Goal: Task Accomplishment & Management: Complete application form

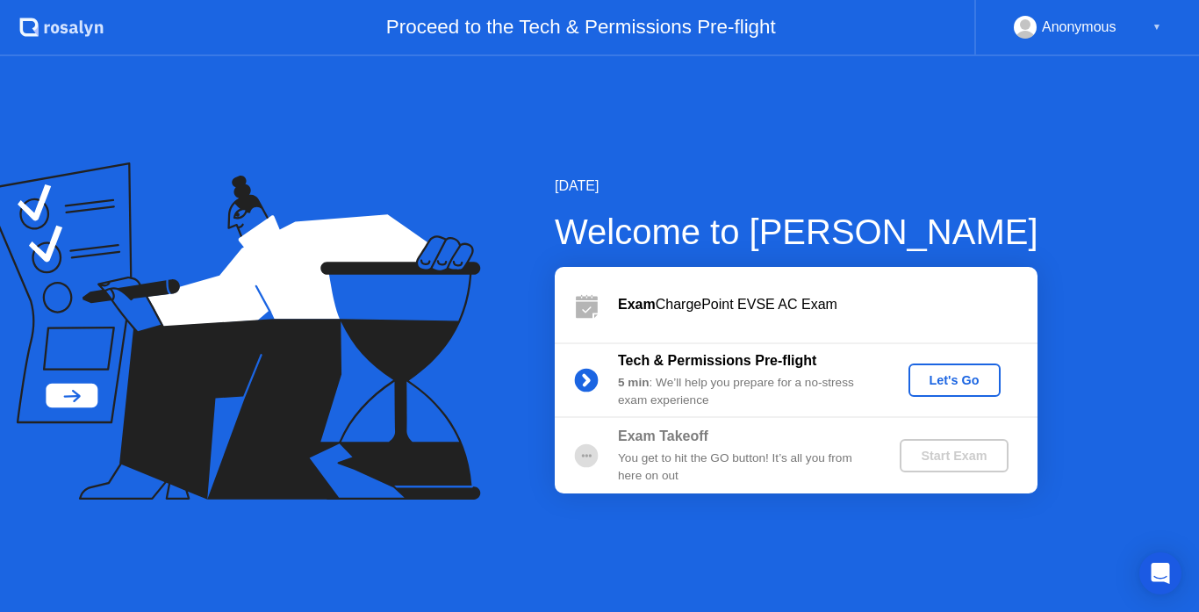
click at [931, 385] on div "Let's Go" at bounding box center [954, 380] width 78 height 14
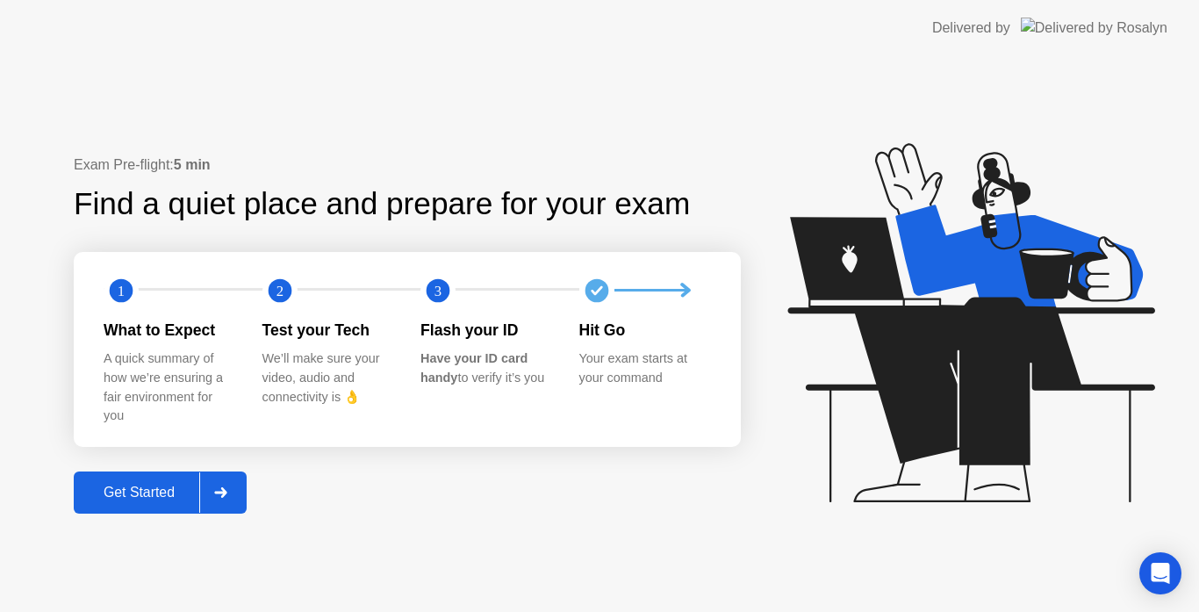
click at [147, 484] on div "Get Started" at bounding box center [139, 492] width 120 height 16
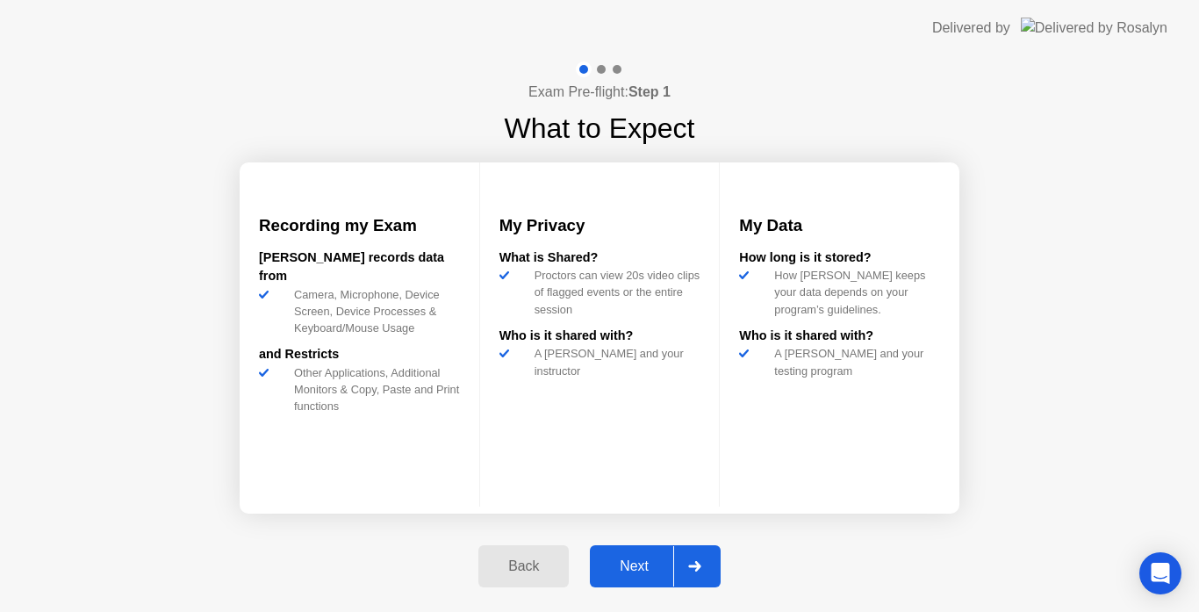
click at [621, 570] on div "Next" at bounding box center [634, 566] width 78 height 16
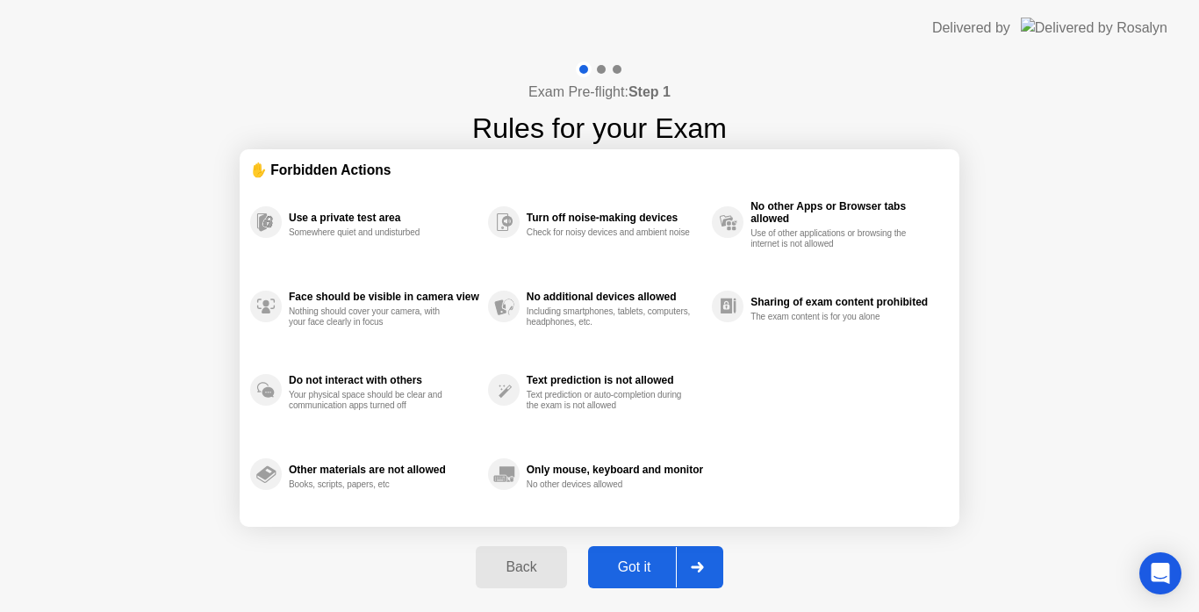
click at [630, 566] on div "Got it" at bounding box center [634, 567] width 82 height 16
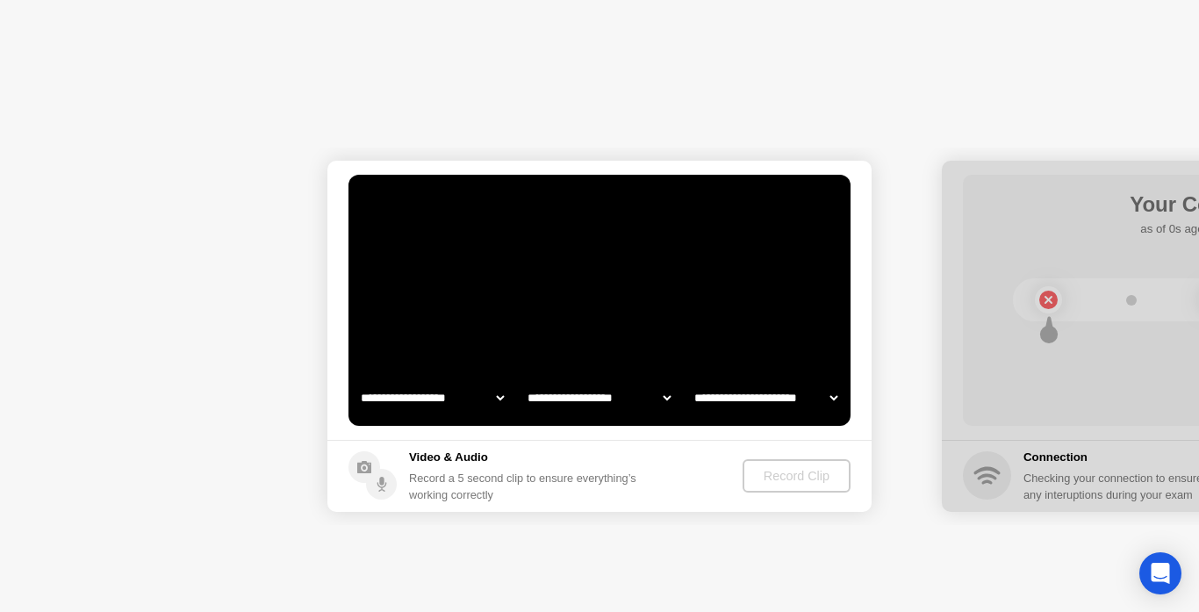
select select "*******"
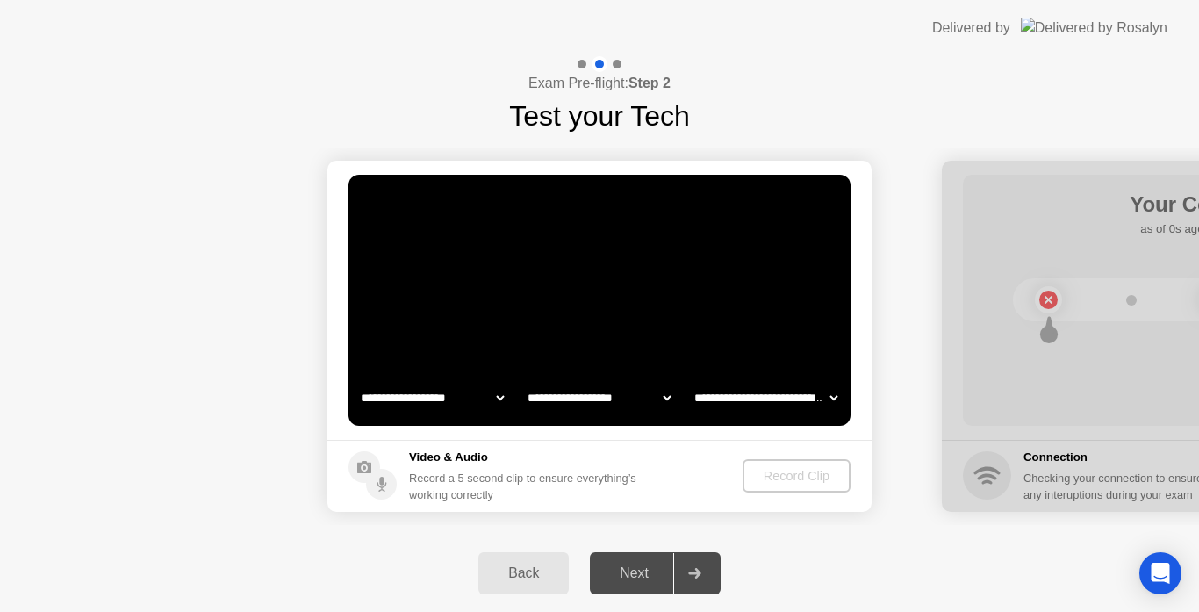
select select "**********"
select select "*******"
click at [799, 474] on div "Record Clip" at bounding box center [797, 476] width 94 height 14
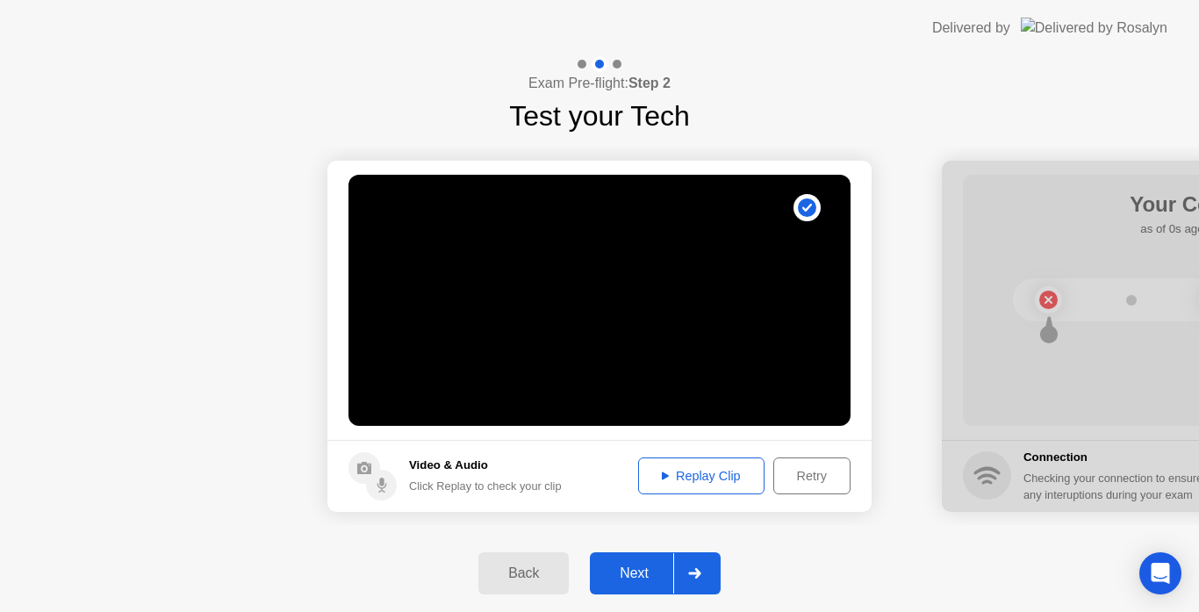
click at [642, 570] on div "Next" at bounding box center [634, 573] width 78 height 16
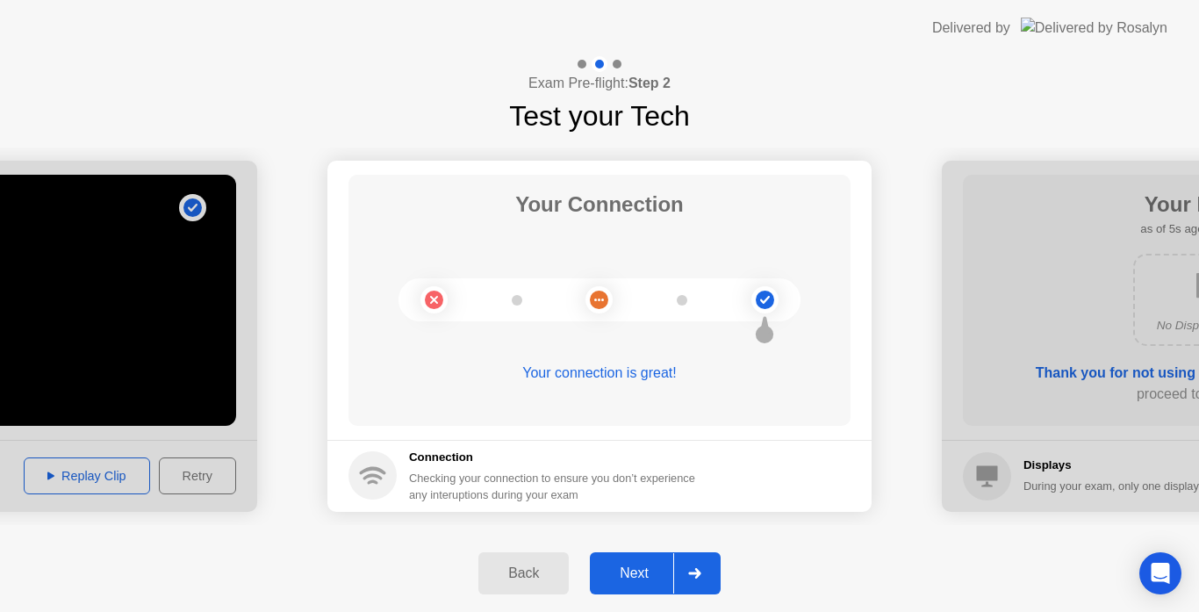
click at [631, 569] on div "Next" at bounding box center [634, 573] width 78 height 16
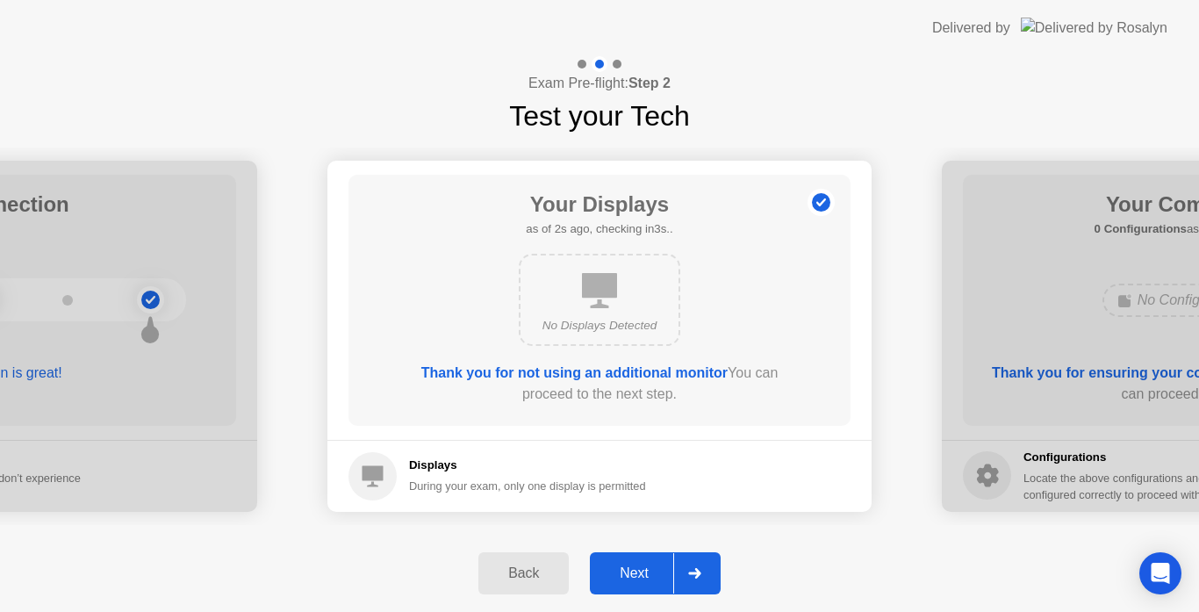
click at [631, 569] on div "Next" at bounding box center [634, 573] width 78 height 16
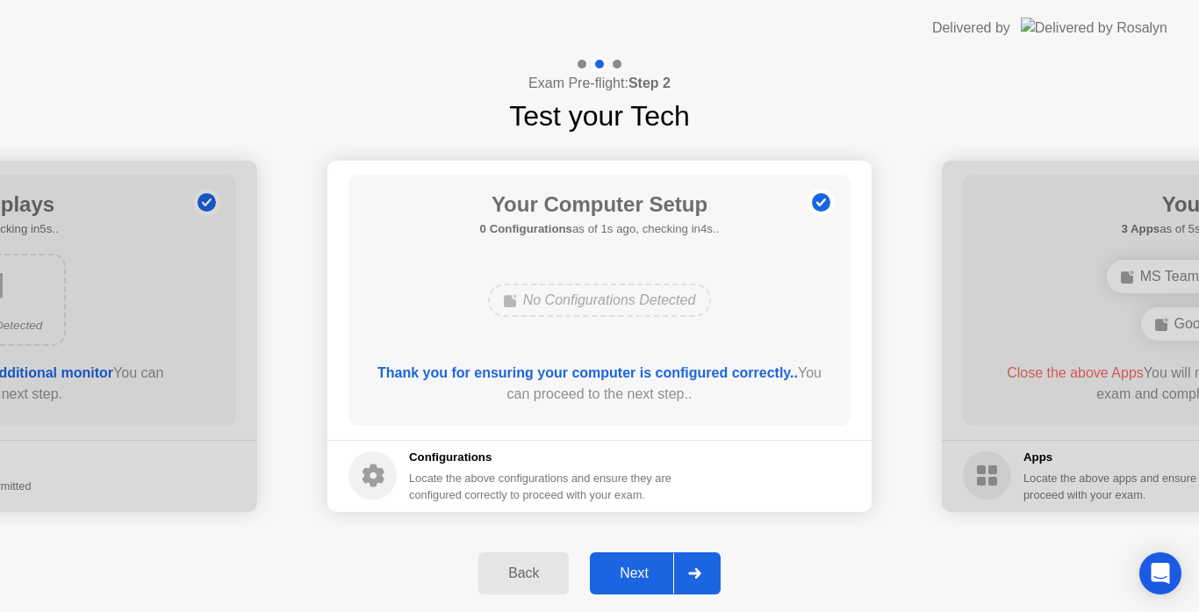
click at [631, 569] on div "Next" at bounding box center [634, 573] width 78 height 16
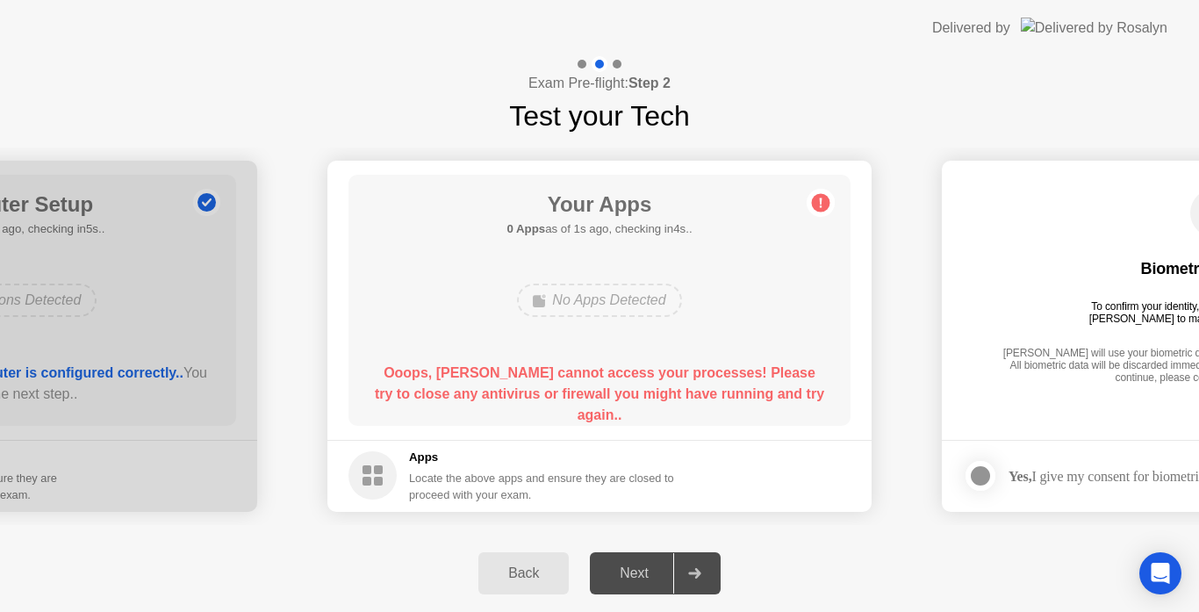
click at [519, 572] on div "Back" at bounding box center [524, 573] width 80 height 16
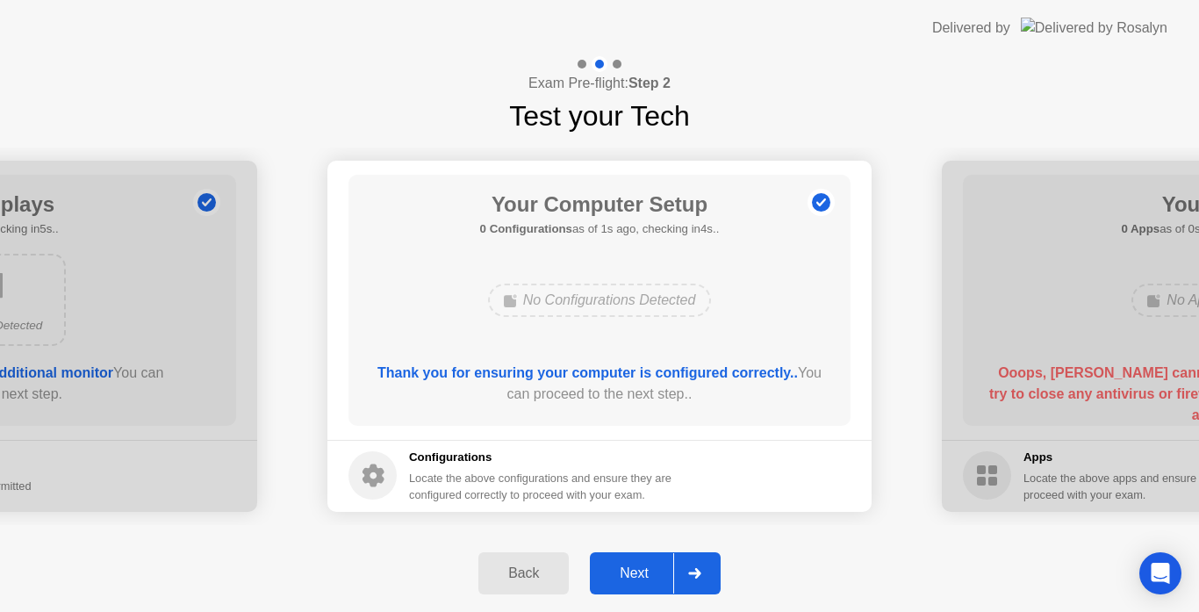
click at [691, 570] on icon at bounding box center [694, 573] width 13 height 11
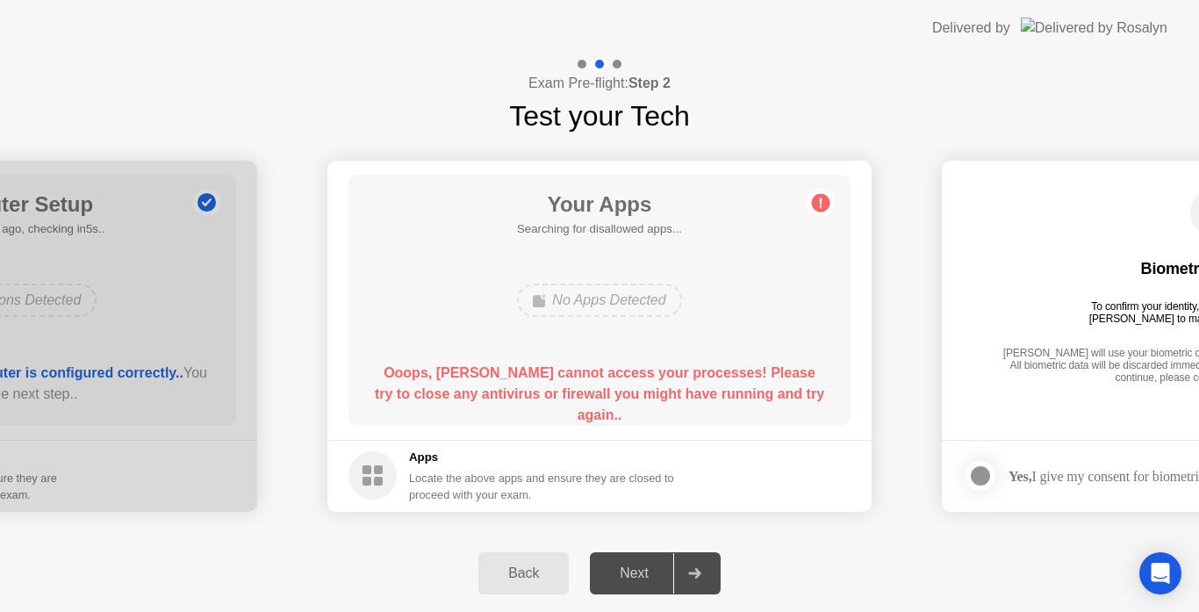
click at [691, 570] on icon at bounding box center [694, 573] width 13 height 11
click at [626, 573] on div "Next" at bounding box center [634, 573] width 78 height 16
click at [518, 575] on div "Back" at bounding box center [524, 573] width 80 height 16
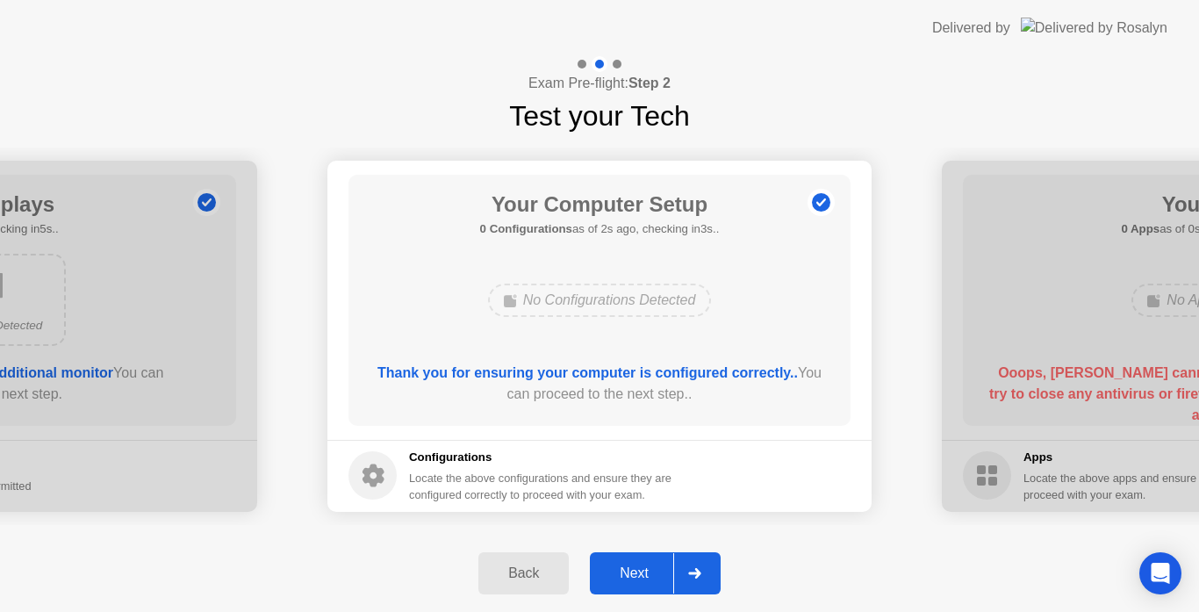
click at [641, 568] on div "Next" at bounding box center [634, 573] width 78 height 16
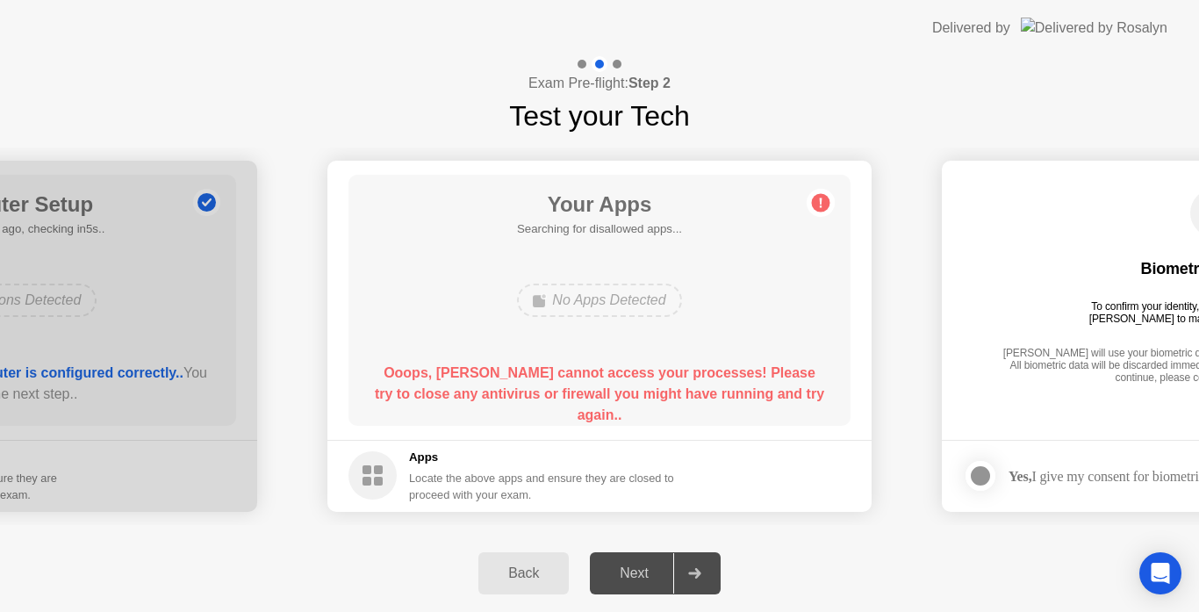
click at [641, 568] on div "Next" at bounding box center [634, 573] width 78 height 16
click at [700, 575] on icon at bounding box center [694, 573] width 12 height 11
click at [627, 574] on div "Next" at bounding box center [634, 573] width 78 height 16
click at [699, 575] on icon at bounding box center [694, 573] width 12 height 11
click at [519, 568] on div "Back" at bounding box center [524, 573] width 80 height 16
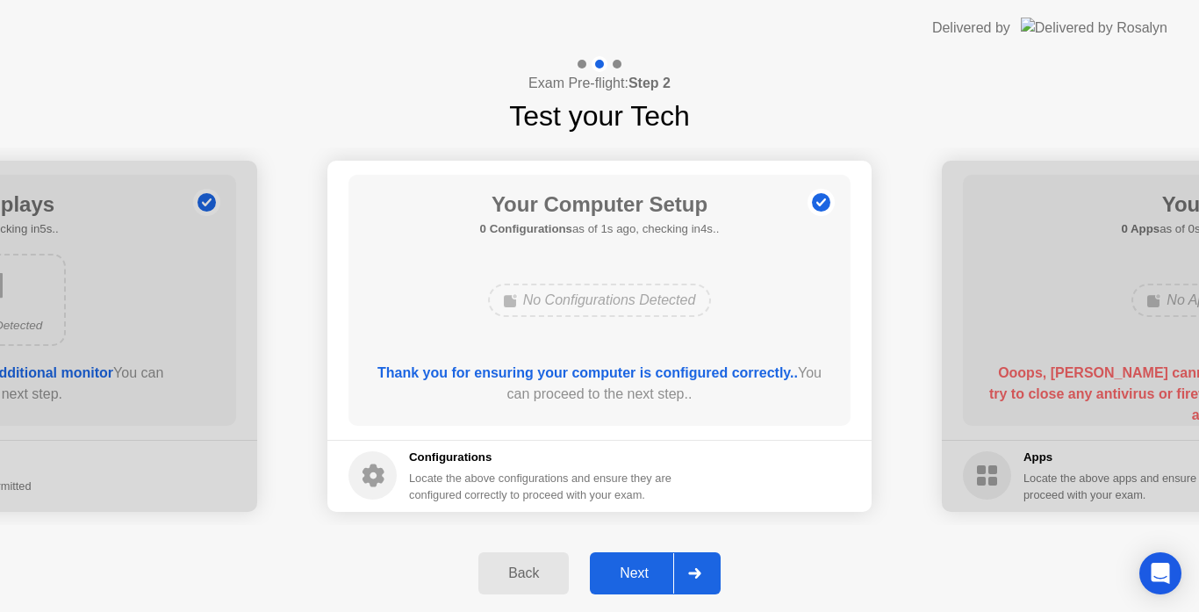
click at [615, 584] on button "Next" at bounding box center [655, 573] width 131 height 42
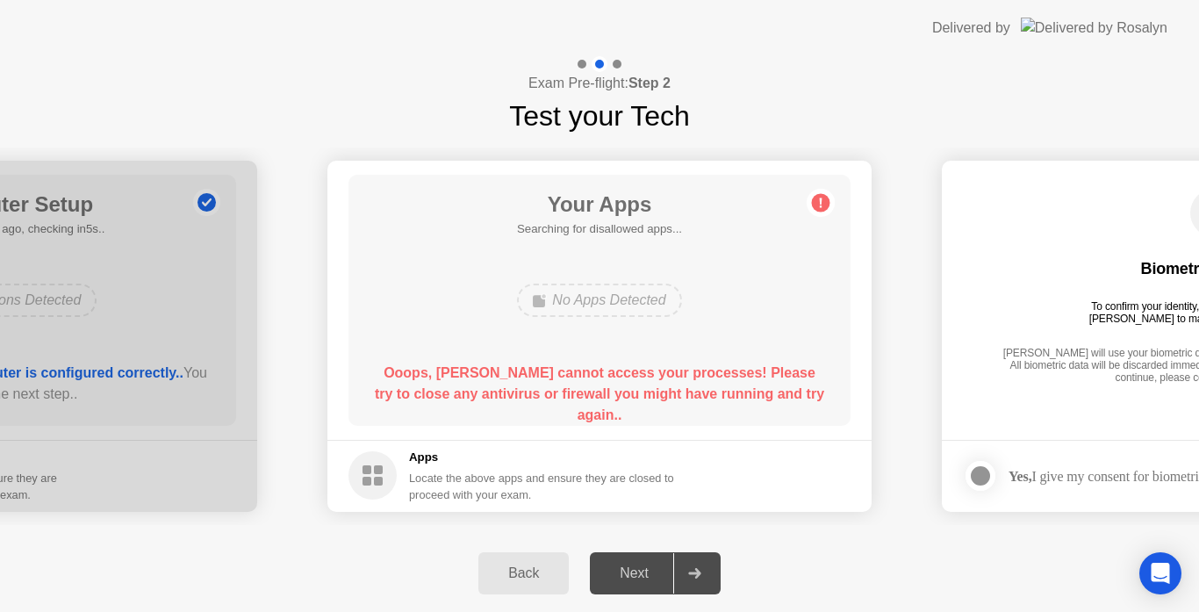
click at [706, 579] on div at bounding box center [694, 573] width 42 height 40
